Goal: Task Accomplishment & Management: Manage account settings

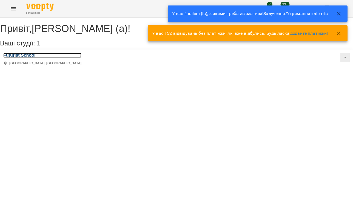
click at [30, 58] on h3 "Futurist School" at bounding box center [42, 55] width 78 height 5
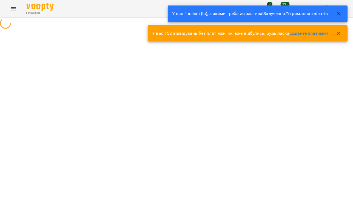
click at [342, 16] on button "button" at bounding box center [338, 13] width 13 height 13
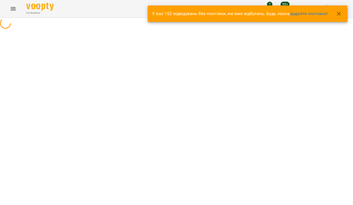
click at [340, 17] on button "button" at bounding box center [338, 13] width 13 height 13
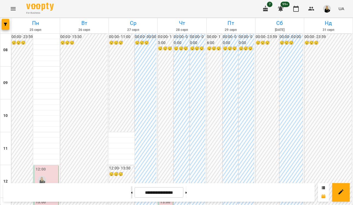
click at [131, 191] on button at bounding box center [131, 193] width 1 height 12
type input "**********"
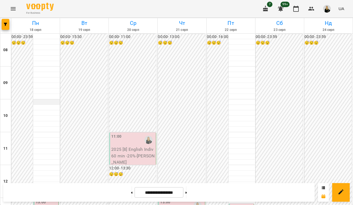
scroll to position [148, 0]
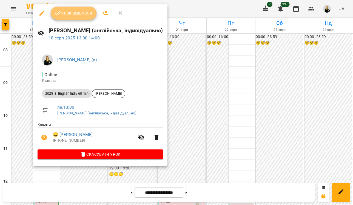
click at [84, 13] on span "Урок відбувся" at bounding box center [73, 13] width 37 height 7
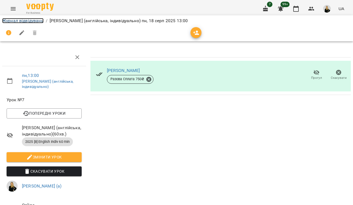
click at [28, 19] on link "Журнал відвідувань" at bounding box center [22, 20] width 41 height 5
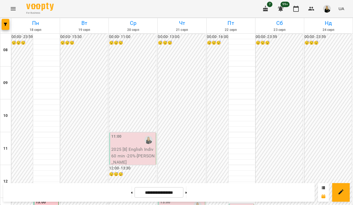
scroll to position [213, 0]
